Goal: Task Accomplishment & Management: Complete application form

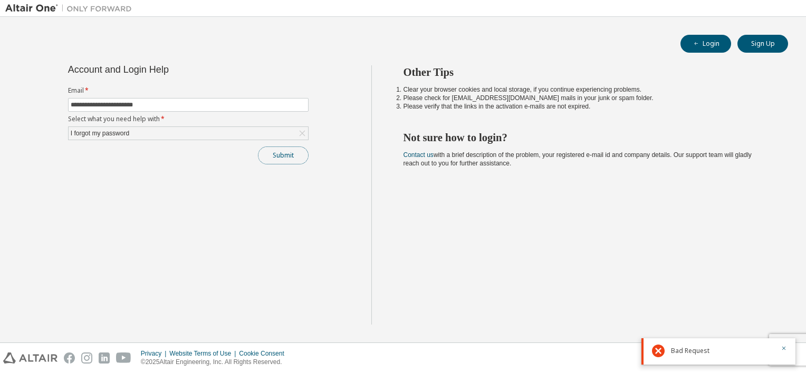
click at [273, 150] on button "Submit" at bounding box center [283, 156] width 51 height 18
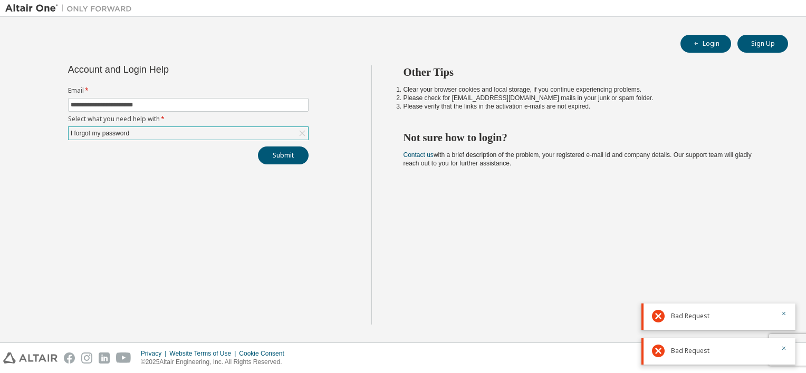
click at [287, 130] on div "I forgot my password" at bounding box center [188, 133] width 239 height 13
drag, startPoint x: 772, startPoint y: 34, endPoint x: 772, endPoint y: 42, distance: 8.4
click at [772, 42] on div "**********" at bounding box center [402, 179] width 795 height 315
click at [772, 42] on button "Sign Up" at bounding box center [762, 44] width 51 height 18
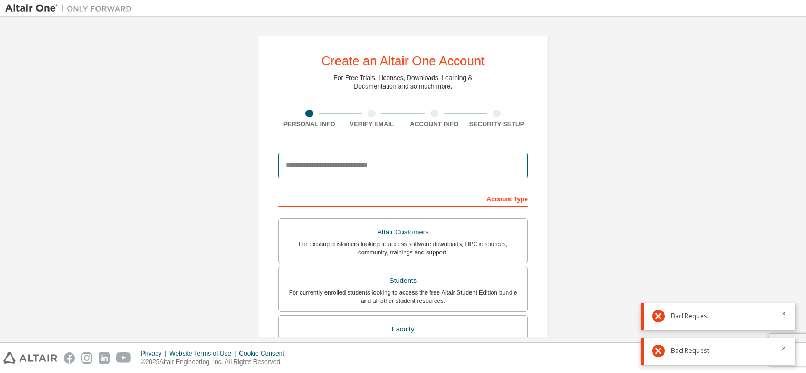
click at [413, 169] on input "email" at bounding box center [403, 165] width 250 height 25
type input "**********"
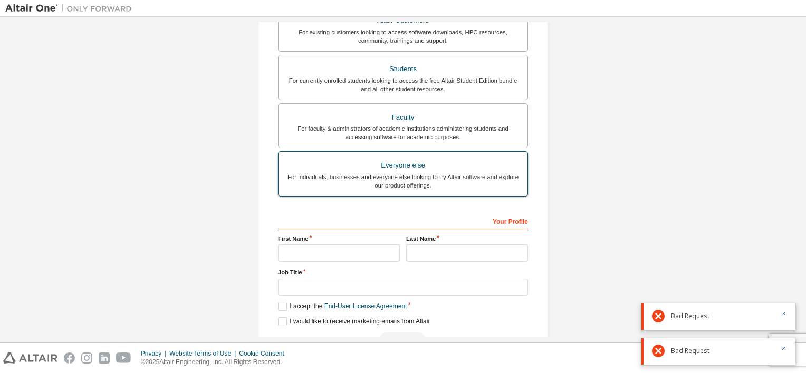
scroll to position [240, 0]
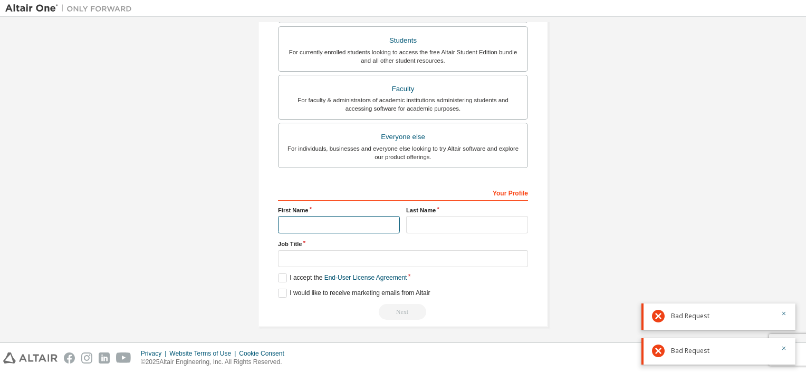
click at [362, 223] on input "text" at bounding box center [339, 224] width 122 height 17
type input "*******"
click at [422, 227] on input "text" at bounding box center [467, 224] width 122 height 17
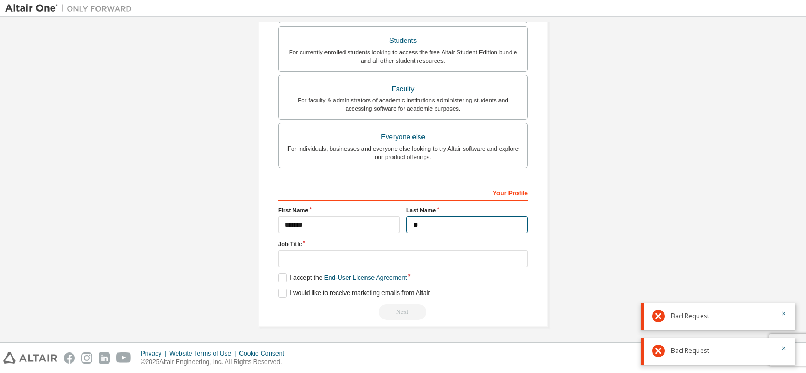
type input "*"
type input "******"
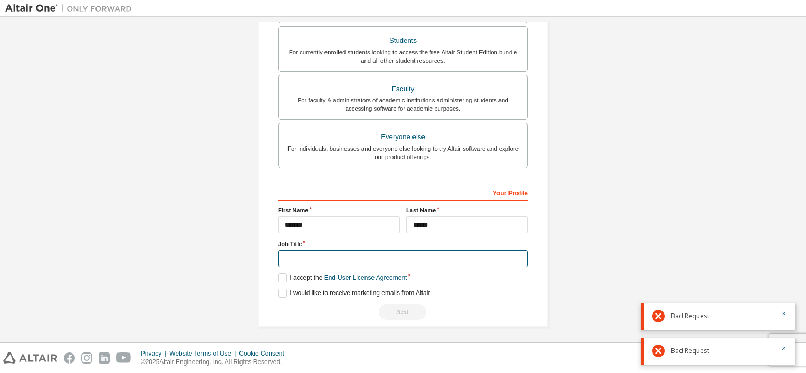
click at [448, 250] on input "text" at bounding box center [403, 258] width 250 height 17
type input "*******"
click at [327, 277] on link "End-User License Agreement" at bounding box center [365, 277] width 83 height 7
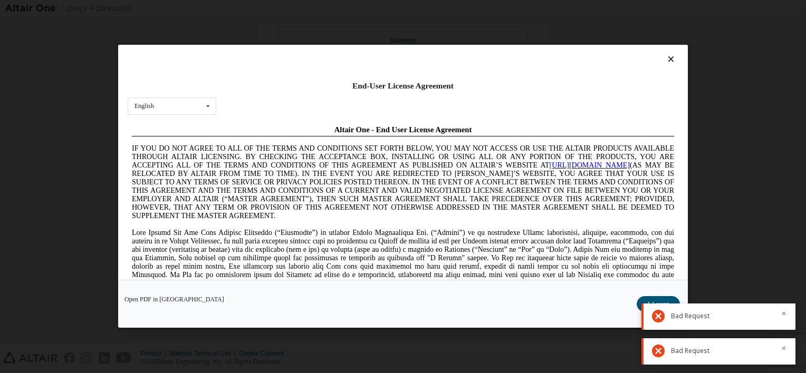
scroll to position [0, 0]
click at [0, 177] on html "**********" at bounding box center [403, 186] width 806 height 373
drag, startPoint x: 53, startPoint y: 175, endPoint x: 23, endPoint y: 52, distance: 126.8
click at [53, 175] on div "End-User License Agreement English English Chinese French German Japanese Korea…" at bounding box center [403, 186] width 806 height 373
click at [664, 300] on button "I Accept" at bounding box center [657, 305] width 43 height 16
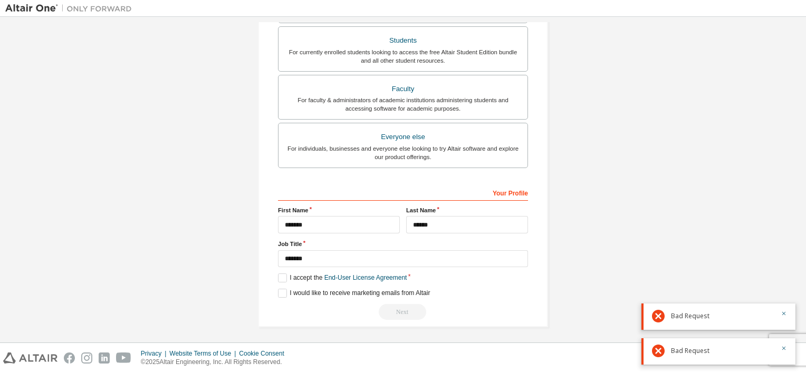
click at [406, 308] on div "Next" at bounding box center [403, 312] width 250 height 16
click at [319, 289] on label "I would like to receive marketing emails from Altair" at bounding box center [354, 293] width 152 height 9
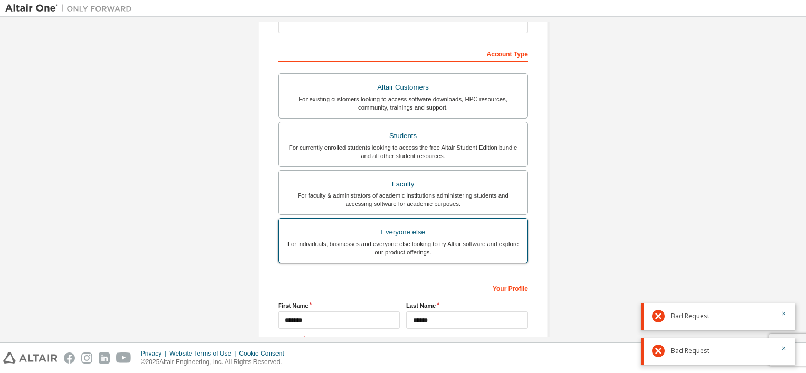
scroll to position [144, 0]
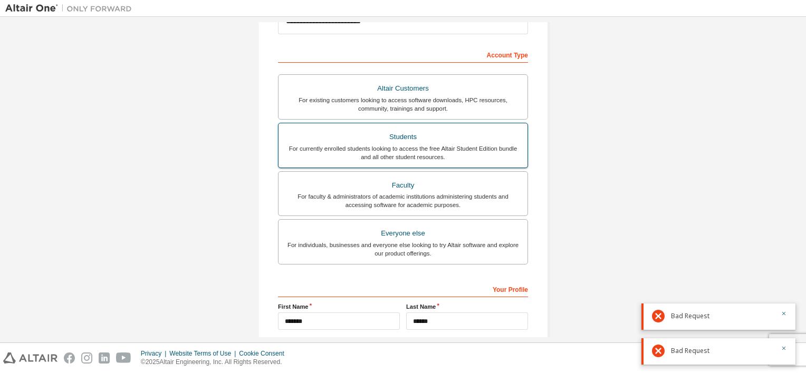
click at [402, 139] on div "Students" at bounding box center [403, 137] width 236 height 15
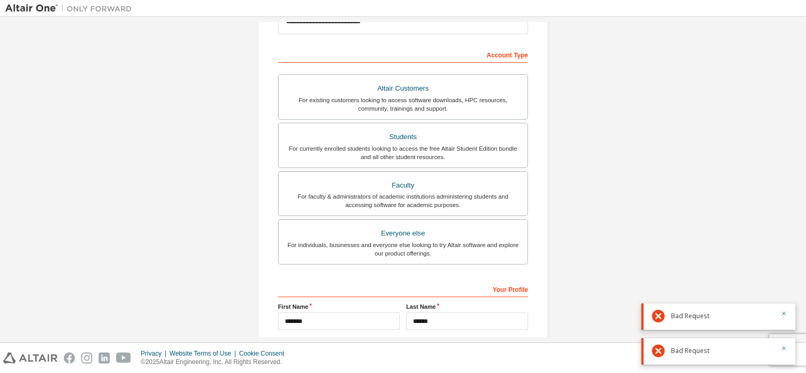
scroll to position [240, 0]
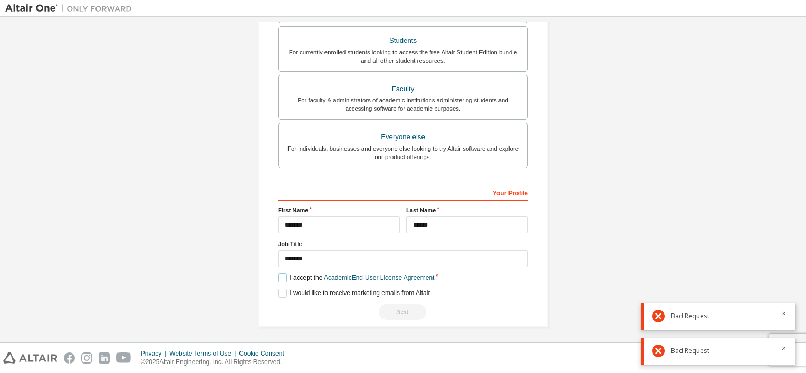
click at [280, 274] on label "I accept the Academic End-User License Agreement" at bounding box center [356, 278] width 156 height 9
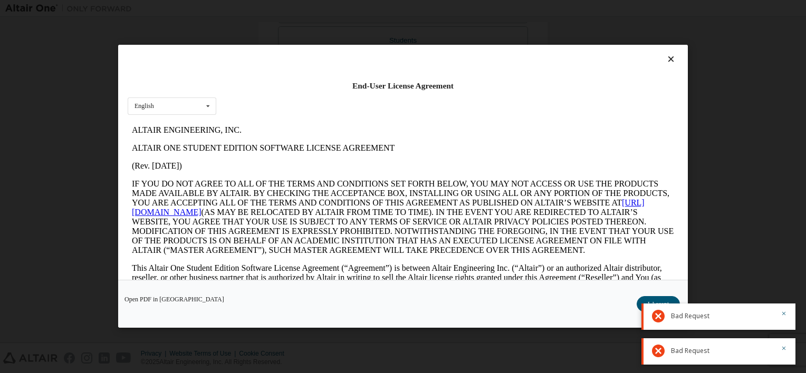
scroll to position [0, 0]
click at [656, 295] on div "Open PDF in New Tab I Accept" at bounding box center [402, 304] width 569 height 48
click at [656, 302] on button "I Accept" at bounding box center [657, 305] width 43 height 16
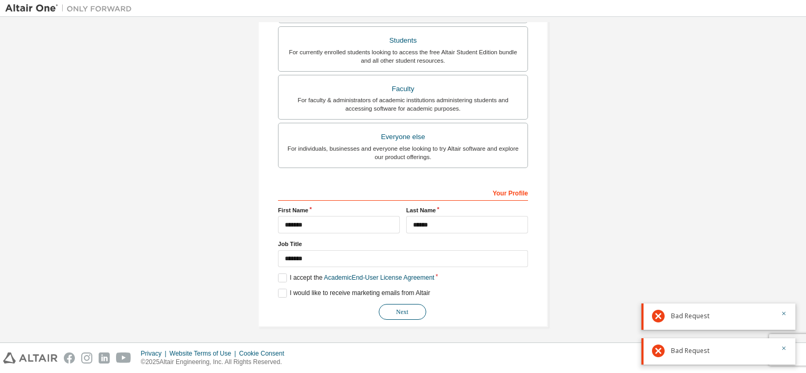
click at [404, 315] on button "Next" at bounding box center [402, 312] width 47 height 16
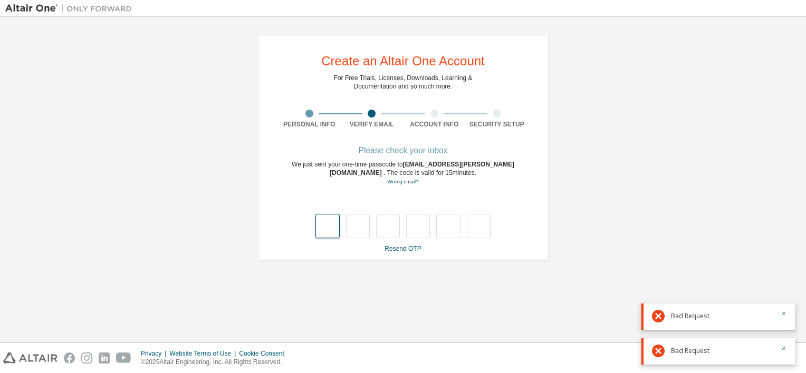
type input "*"
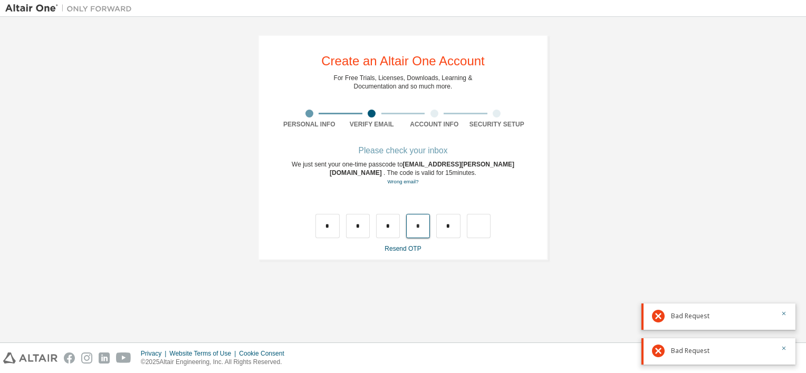
click at [423, 219] on input "*" at bounding box center [418, 226] width 24 height 24
click at [423, 230] on input "text" at bounding box center [418, 226] width 24 height 24
type input "*"
click at [449, 229] on input "text" at bounding box center [448, 226] width 24 height 24
type input "*"
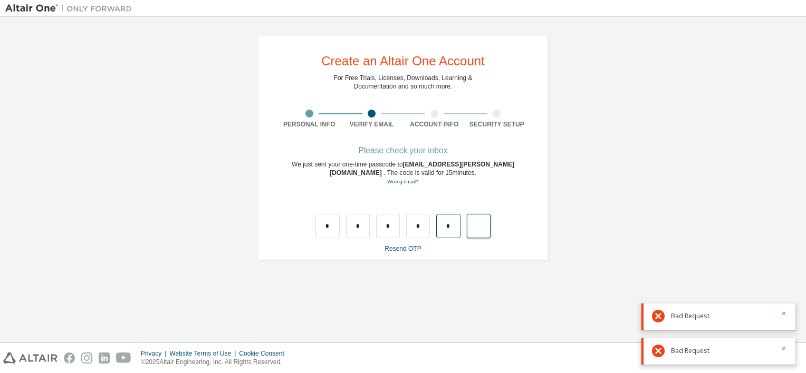
type input "*"
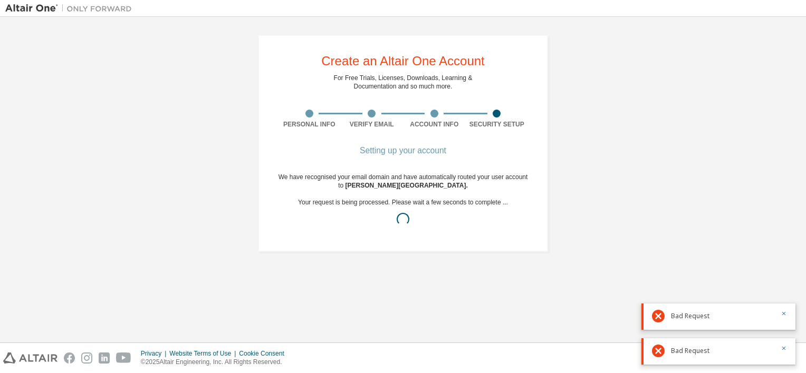
click at [446, 250] on div "Create an Altair One Account For Free Trials, Licenses, Downloads, Learning & D…" at bounding box center [403, 143] width 290 height 217
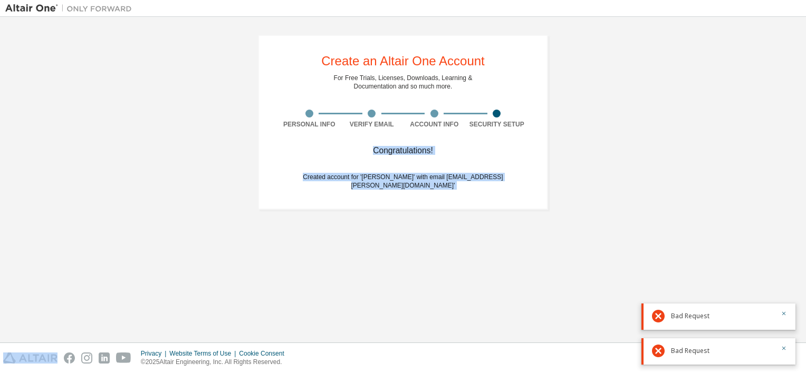
click at [359, 148] on div "Congratulations!" at bounding box center [403, 151] width 250 height 6
